Goal: Transaction & Acquisition: Book appointment/travel/reservation

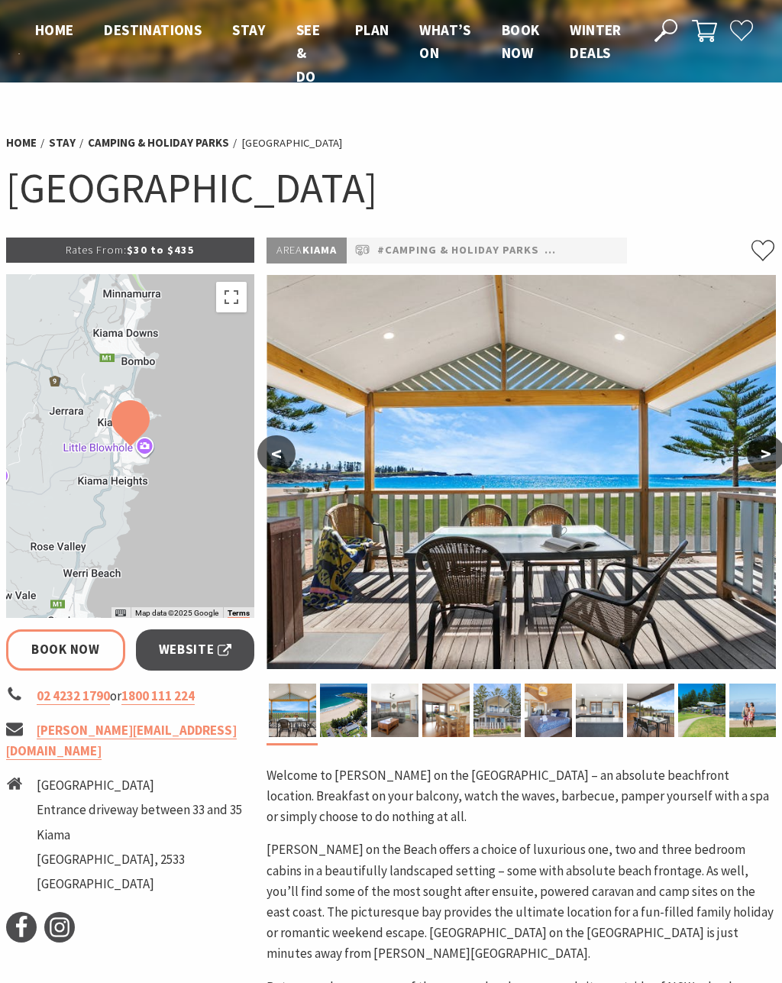
select select "3"
select select "2"
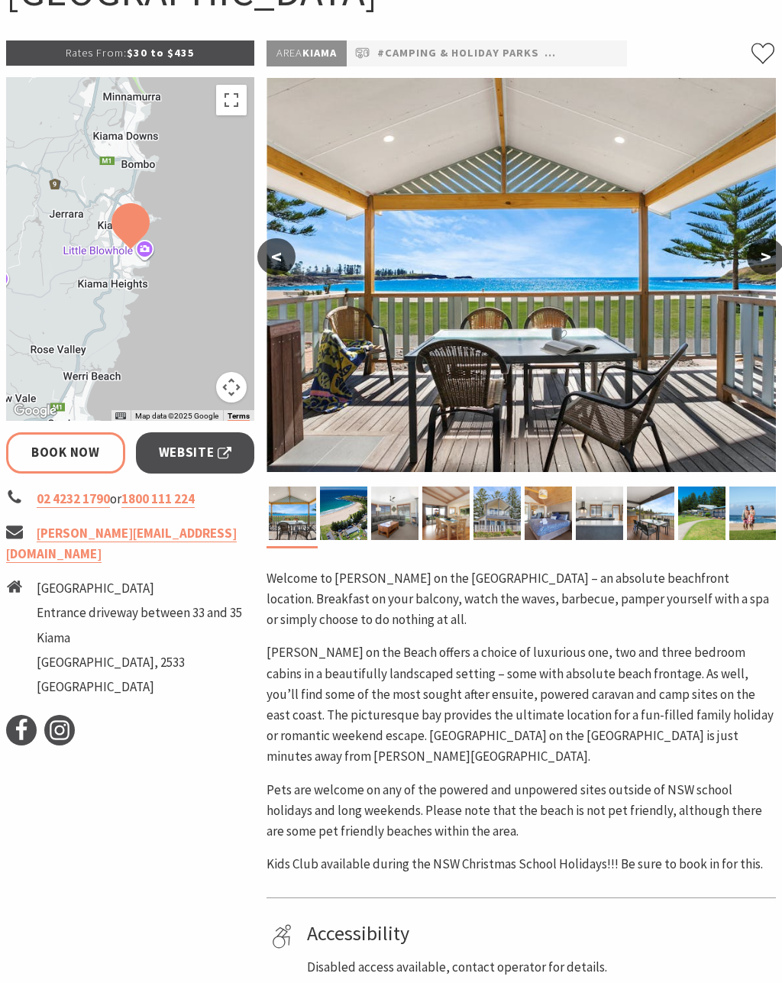
click at [763, 260] on button ">" at bounding box center [766, 257] width 38 height 37
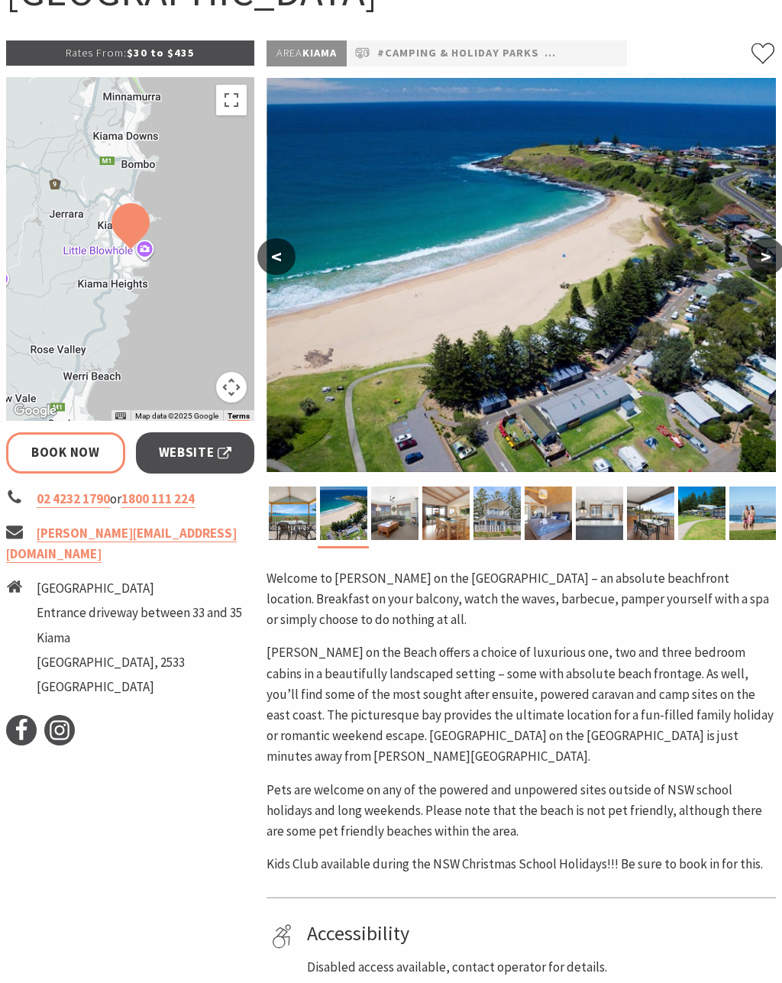
scroll to position [197, 0]
click at [763, 260] on button ">" at bounding box center [766, 256] width 38 height 37
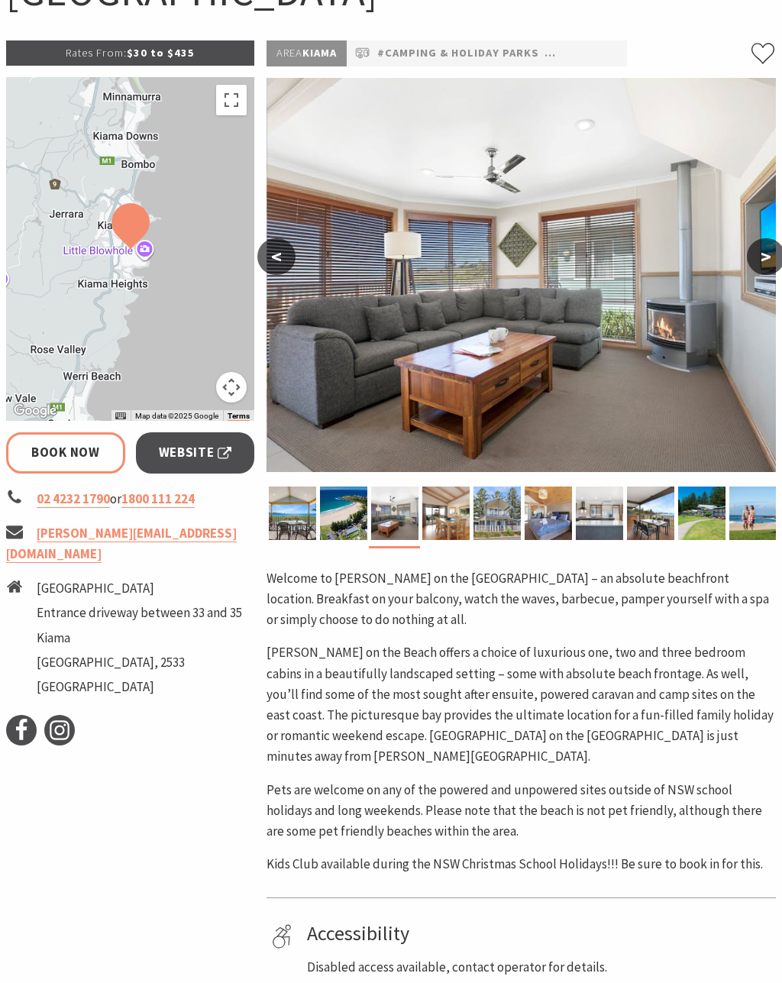
click at [764, 262] on button ">" at bounding box center [766, 256] width 38 height 37
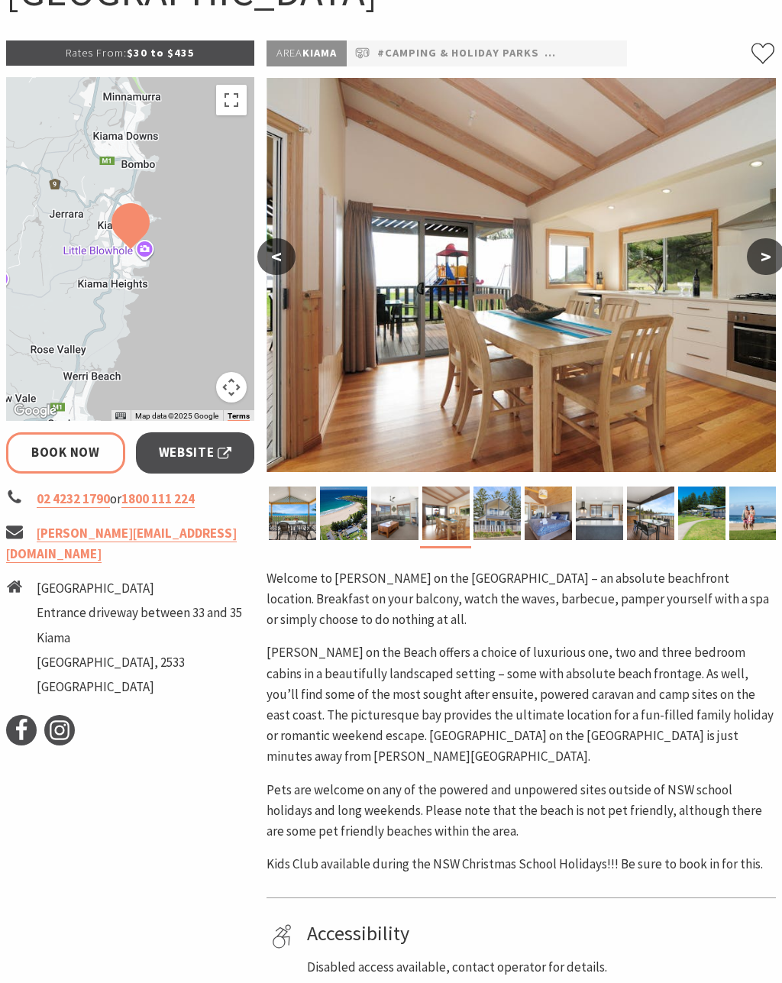
click at [758, 263] on button ">" at bounding box center [766, 256] width 38 height 37
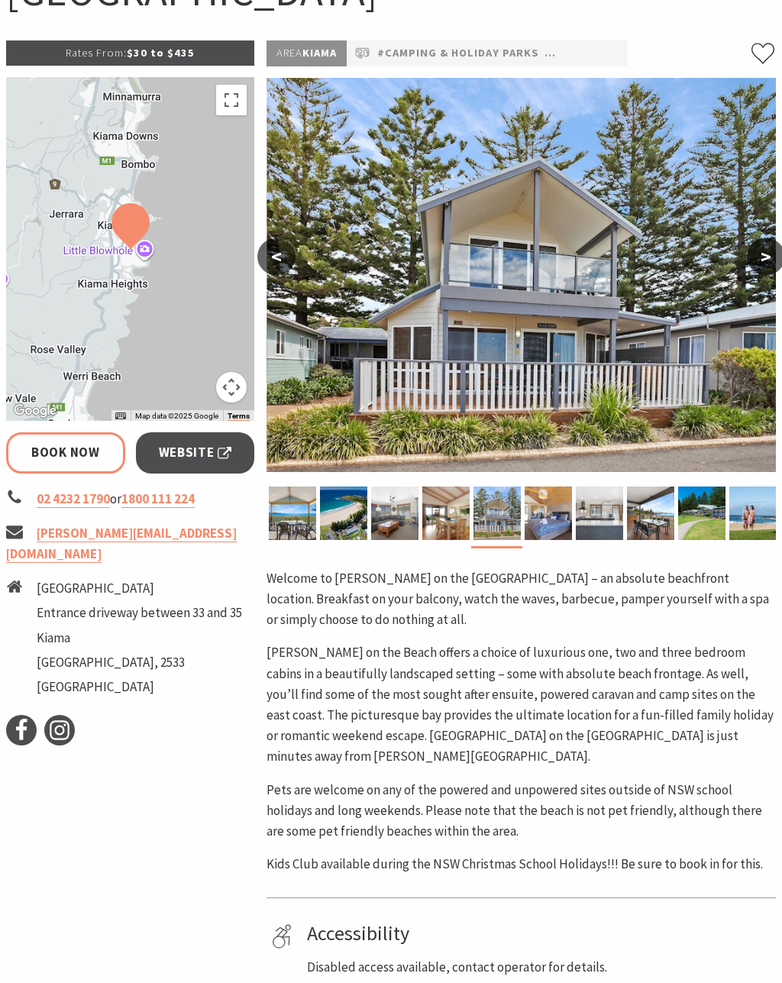
click at [761, 261] on button ">" at bounding box center [766, 256] width 38 height 37
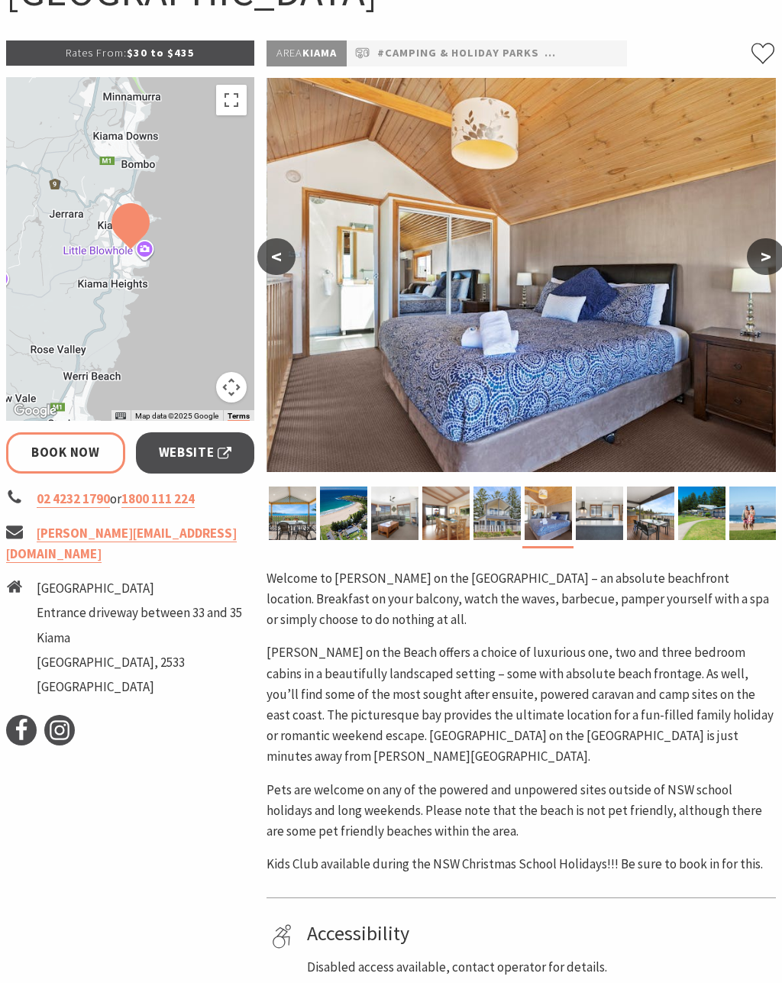
click at [758, 260] on button ">" at bounding box center [766, 256] width 38 height 37
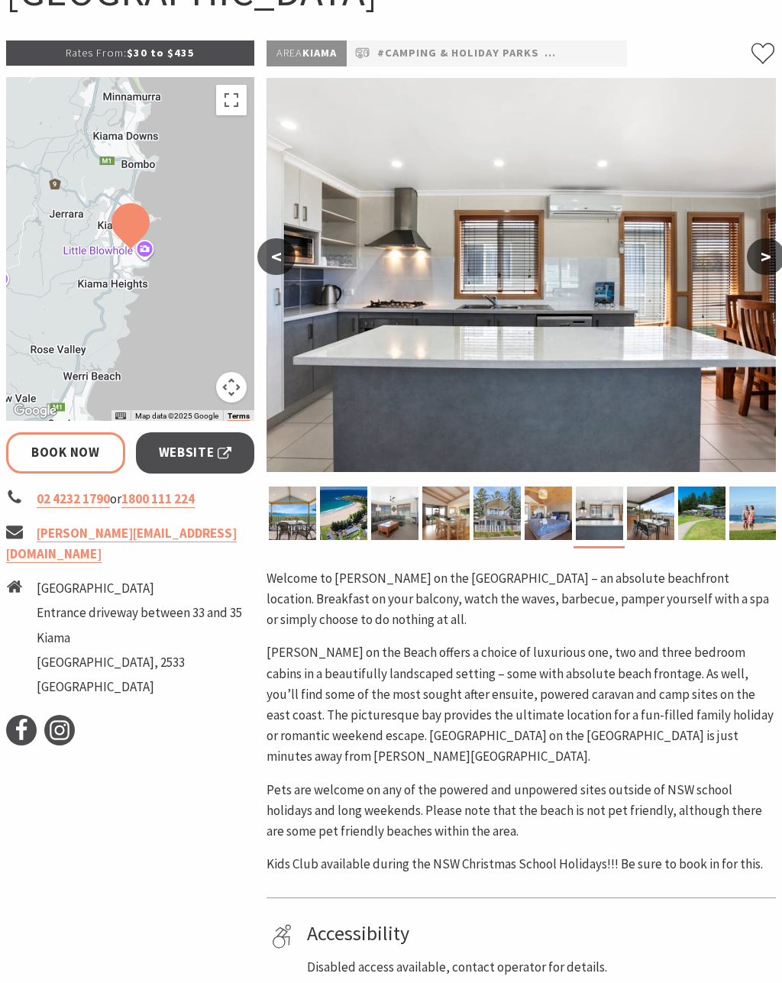
click at [758, 261] on button ">" at bounding box center [766, 256] width 38 height 37
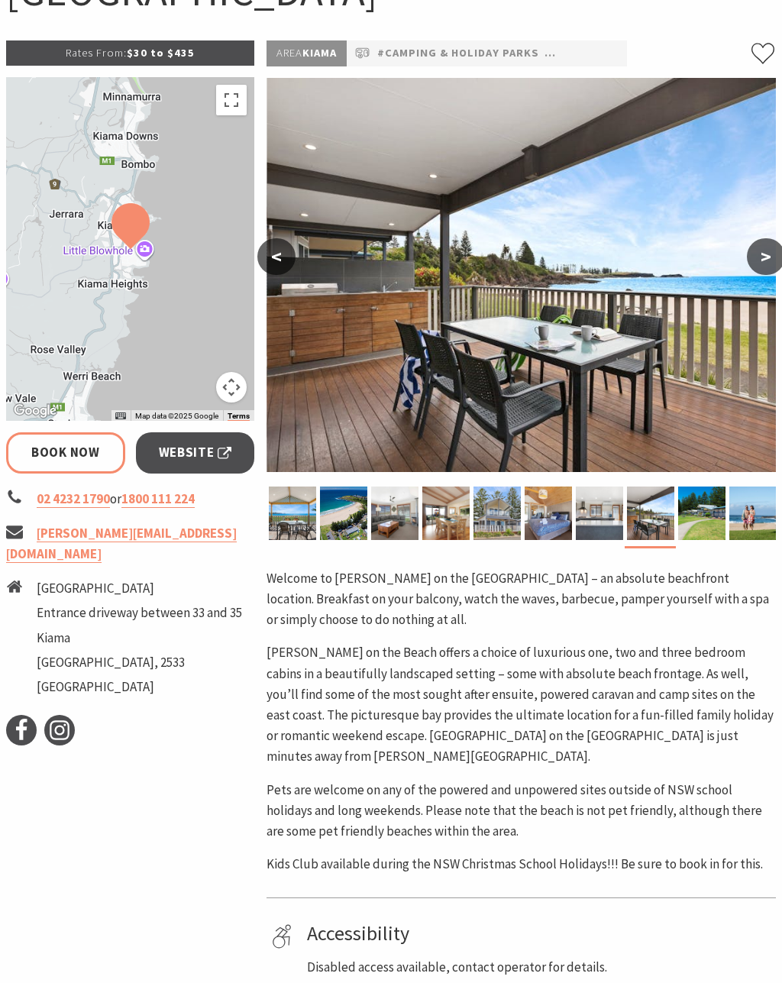
click at [758, 262] on button ">" at bounding box center [766, 256] width 38 height 37
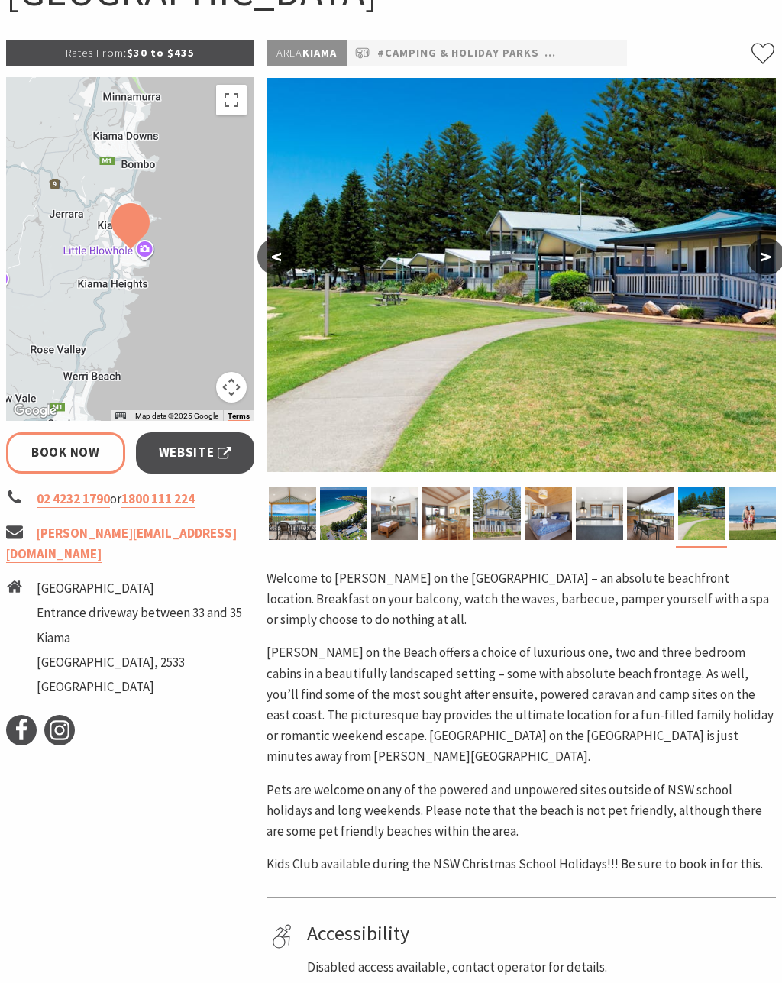
click at [762, 259] on button ">" at bounding box center [766, 256] width 38 height 37
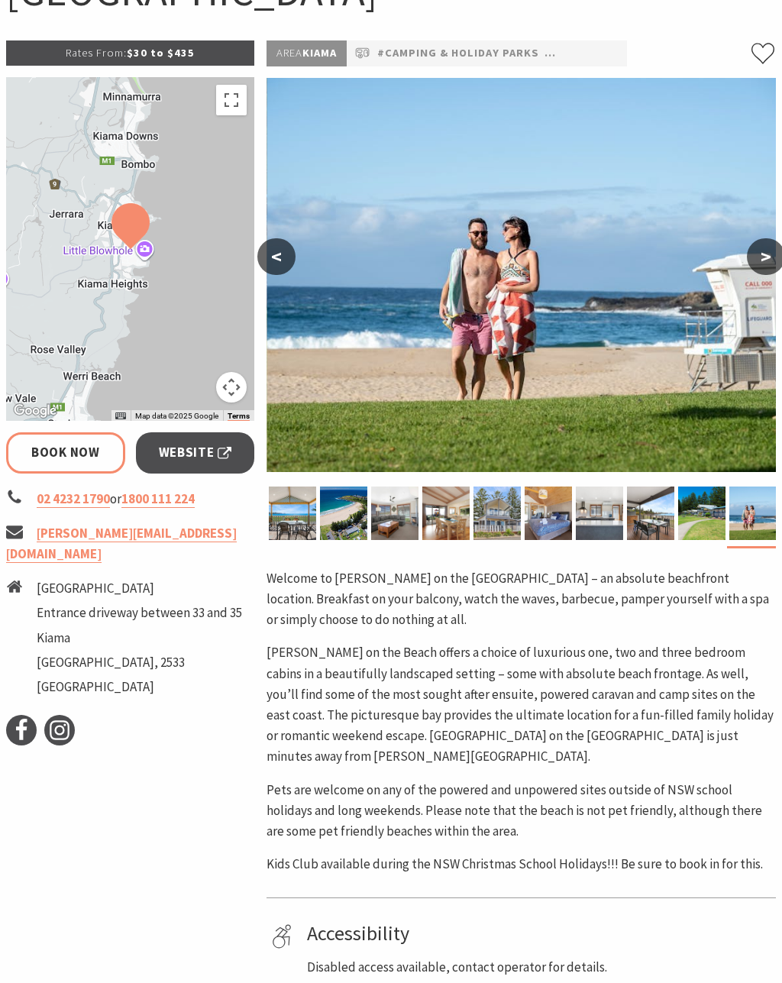
click at [762, 256] on button ">" at bounding box center [766, 256] width 38 height 37
click at [757, 257] on button ">" at bounding box center [766, 256] width 38 height 37
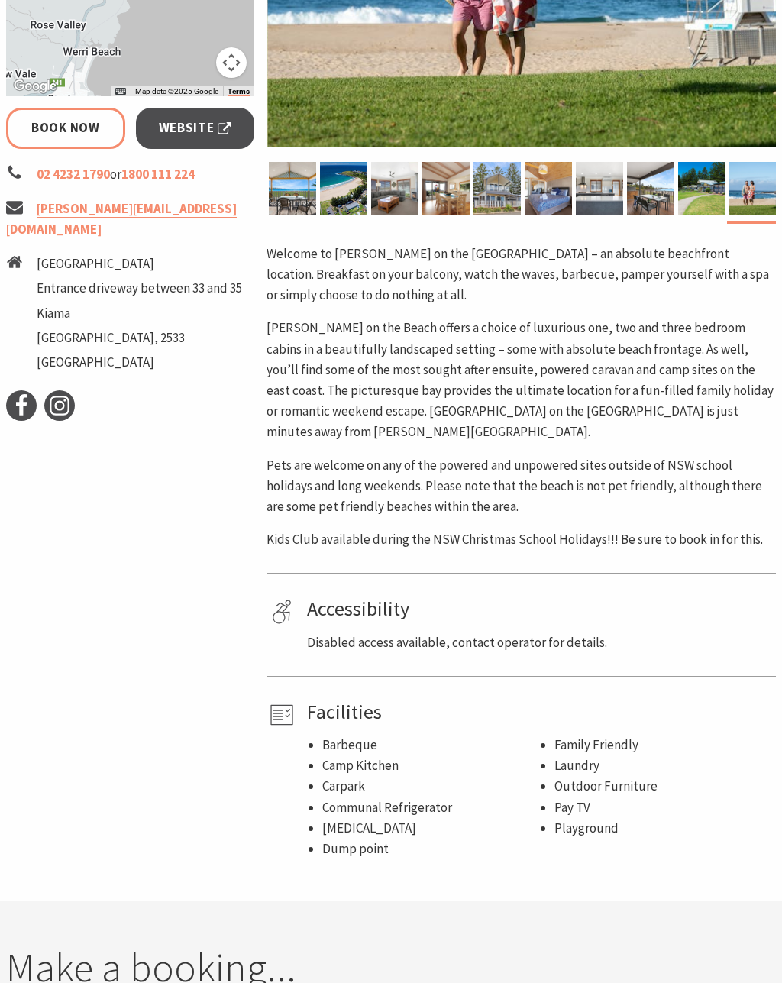
scroll to position [521, 0]
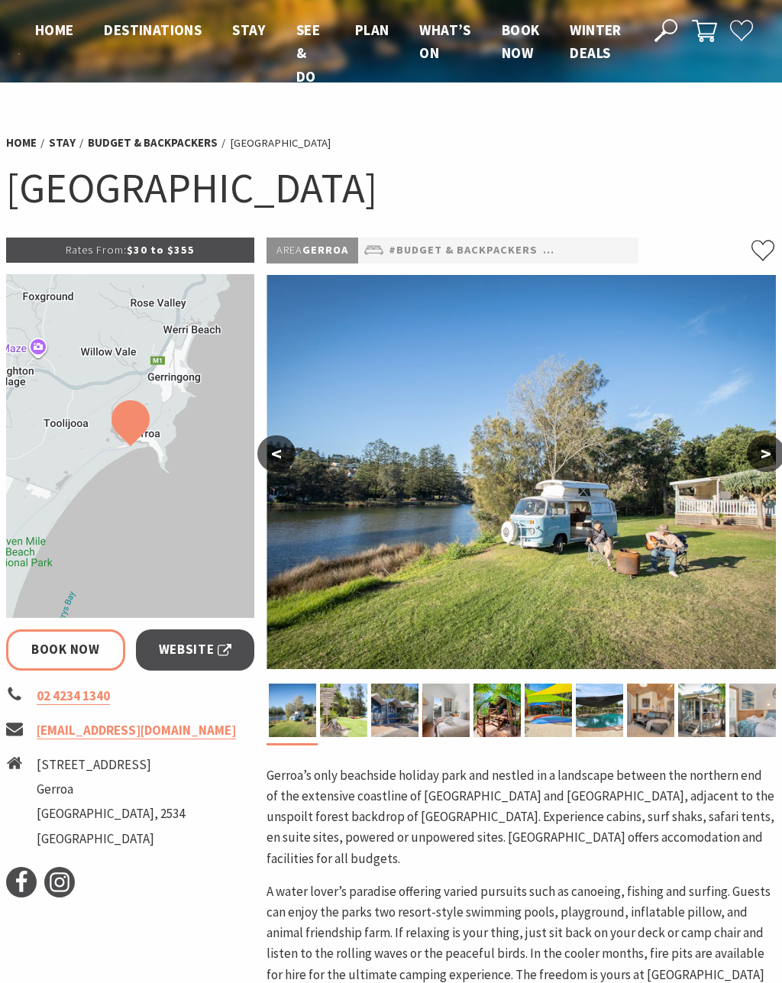
select select "3"
select select "2"
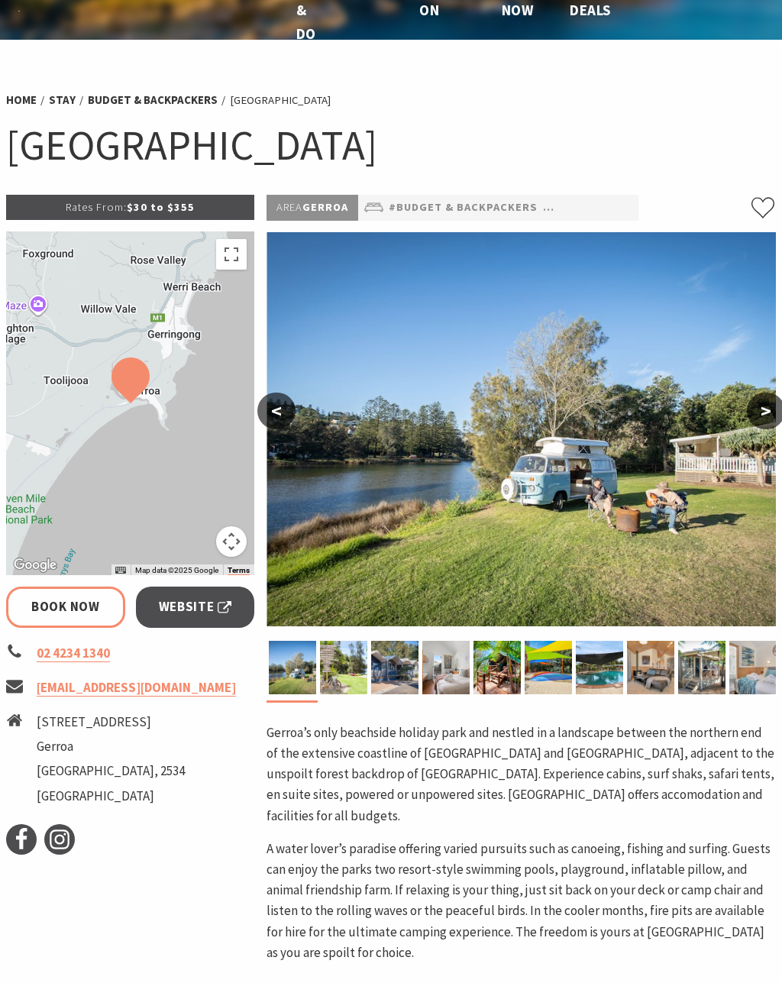
scroll to position [42, 0]
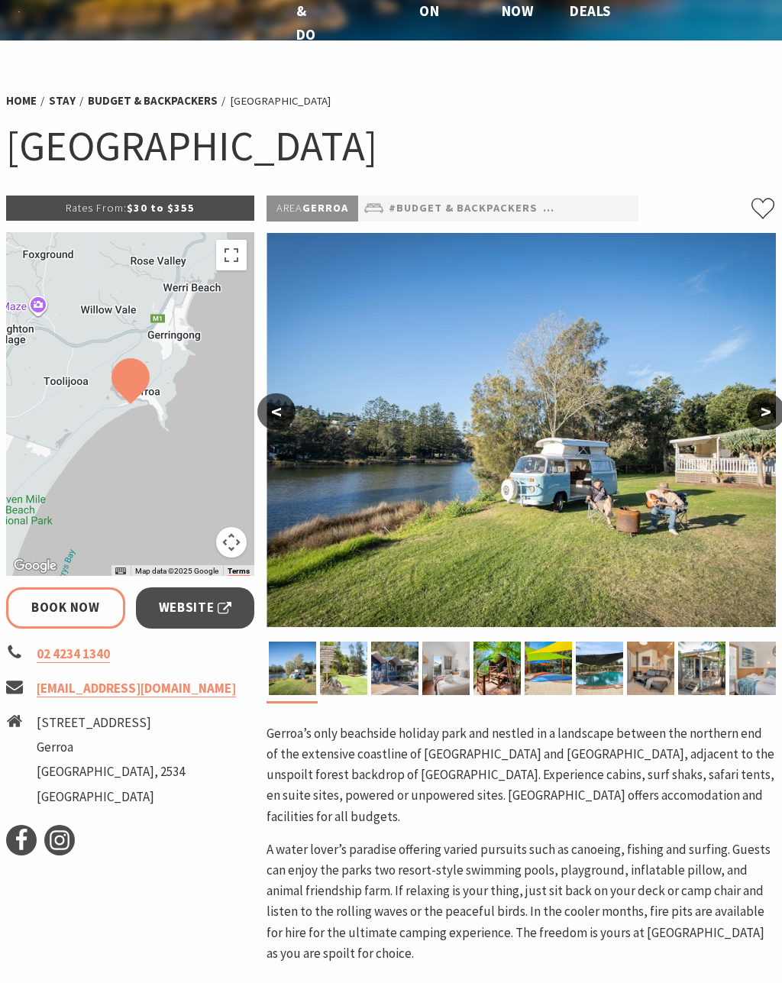
select select "3"
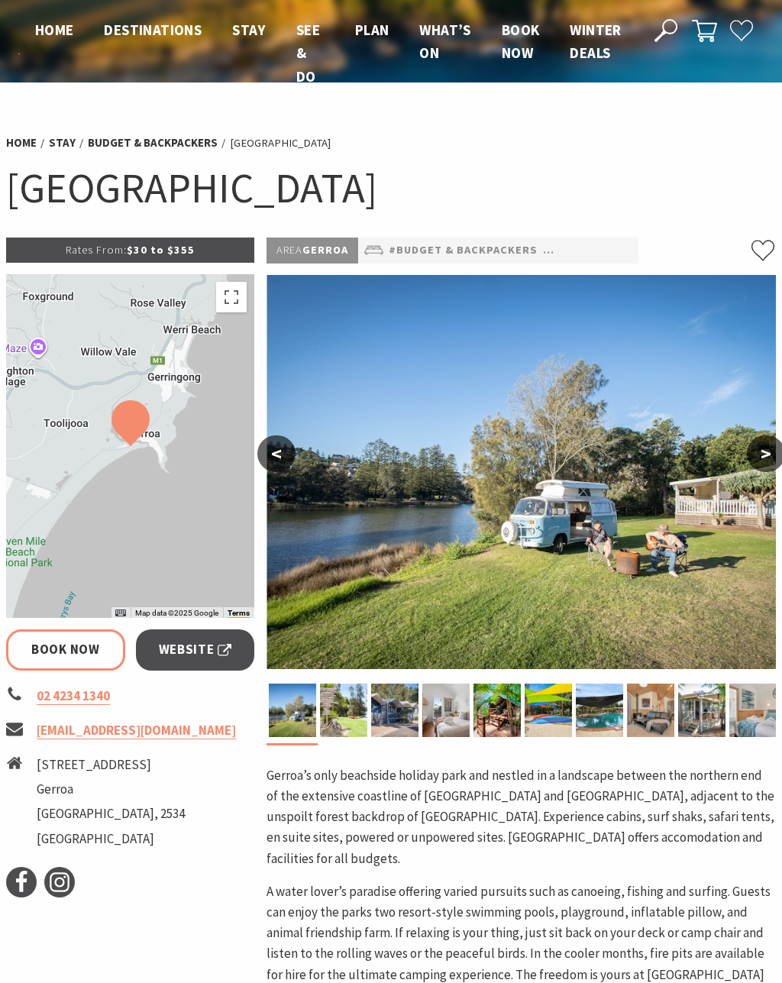
select select "3"
select select "2"
